Goal: Transaction & Acquisition: Purchase product/service

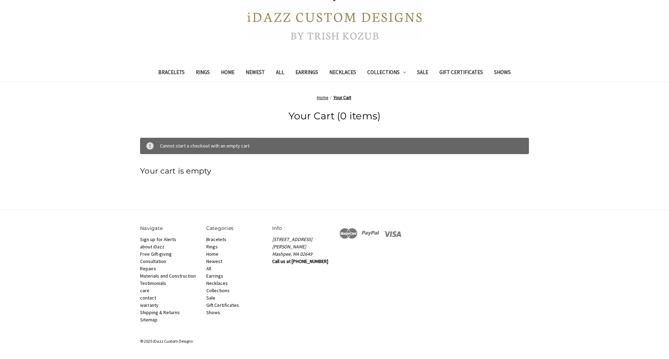
scroll to position [13, 0]
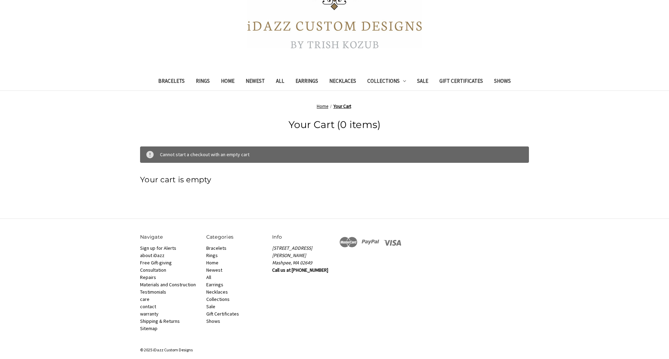
scroll to position [133, 0]
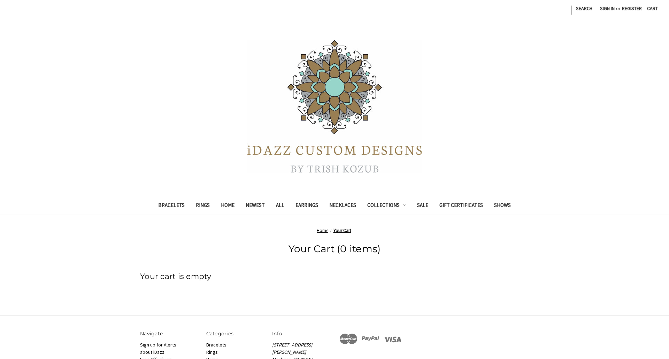
scroll to position [106, 0]
